Goal: Transaction & Acquisition: Purchase product/service

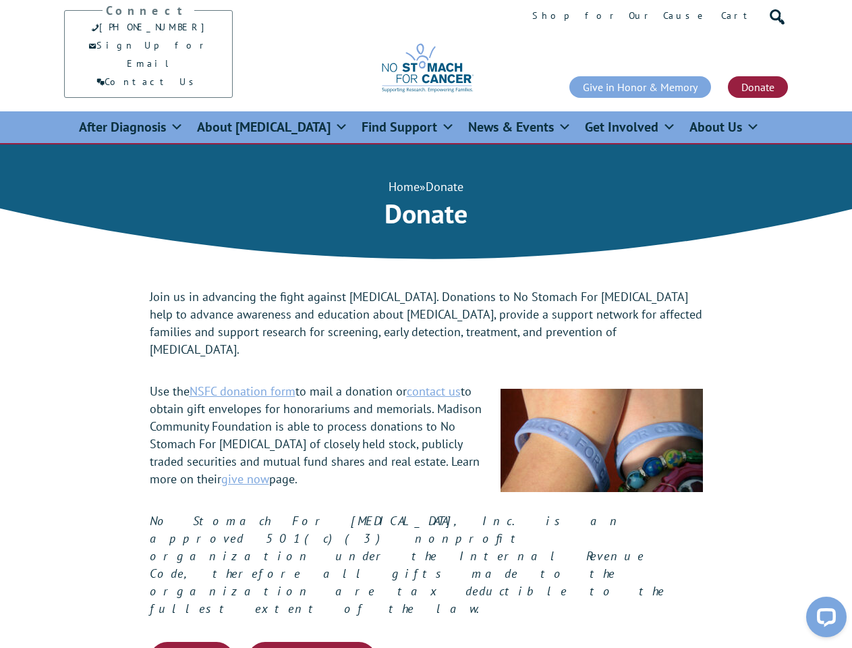
click at [774, 15] on span at bounding box center [773, 13] width 13 height 13
click at [312, 642] on button "Donate Now, Pay Later" at bounding box center [312, 659] width 129 height 35
